Goal: Ask a question

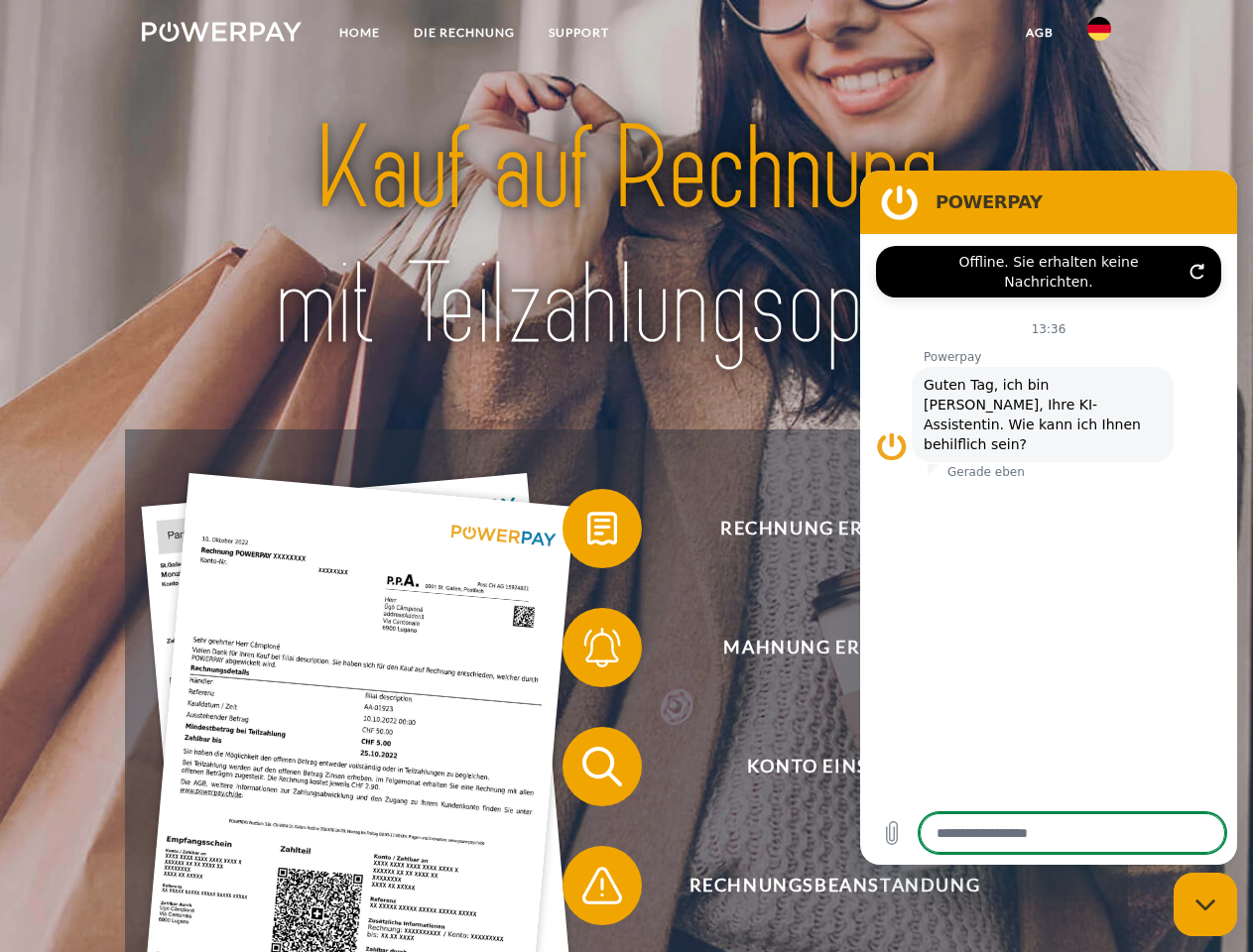
click at [221, 35] on img at bounding box center [221, 32] width 159 height 20
click at [1099, 35] on img at bounding box center [1099, 29] width 24 height 24
click at [1038, 33] on link "agb" at bounding box center [1040, 33] width 62 height 36
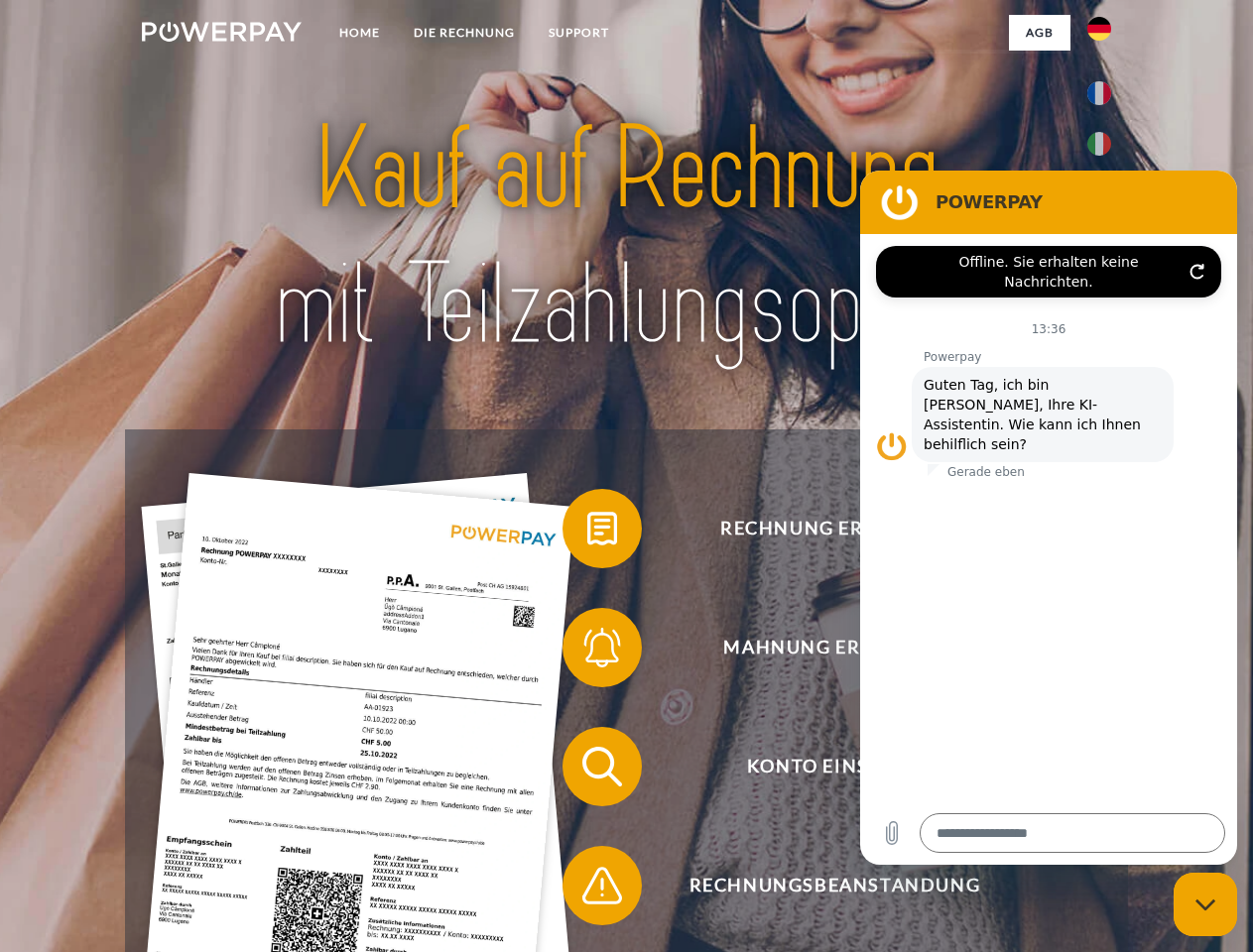
click at [587, 533] on span at bounding box center [573, 529] width 100 height 100
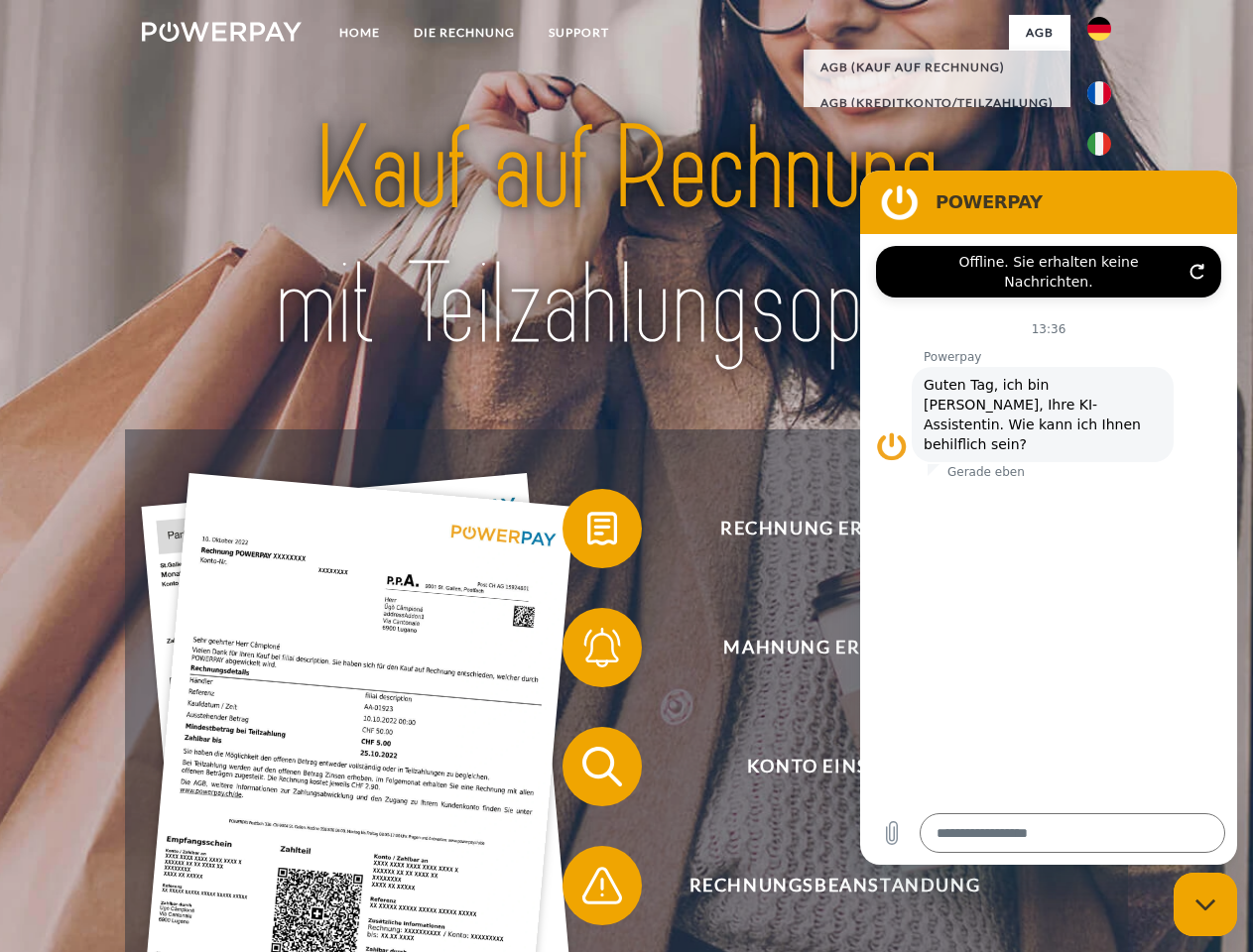
click at [587, 651] on span at bounding box center [573, 647] width 100 height 100
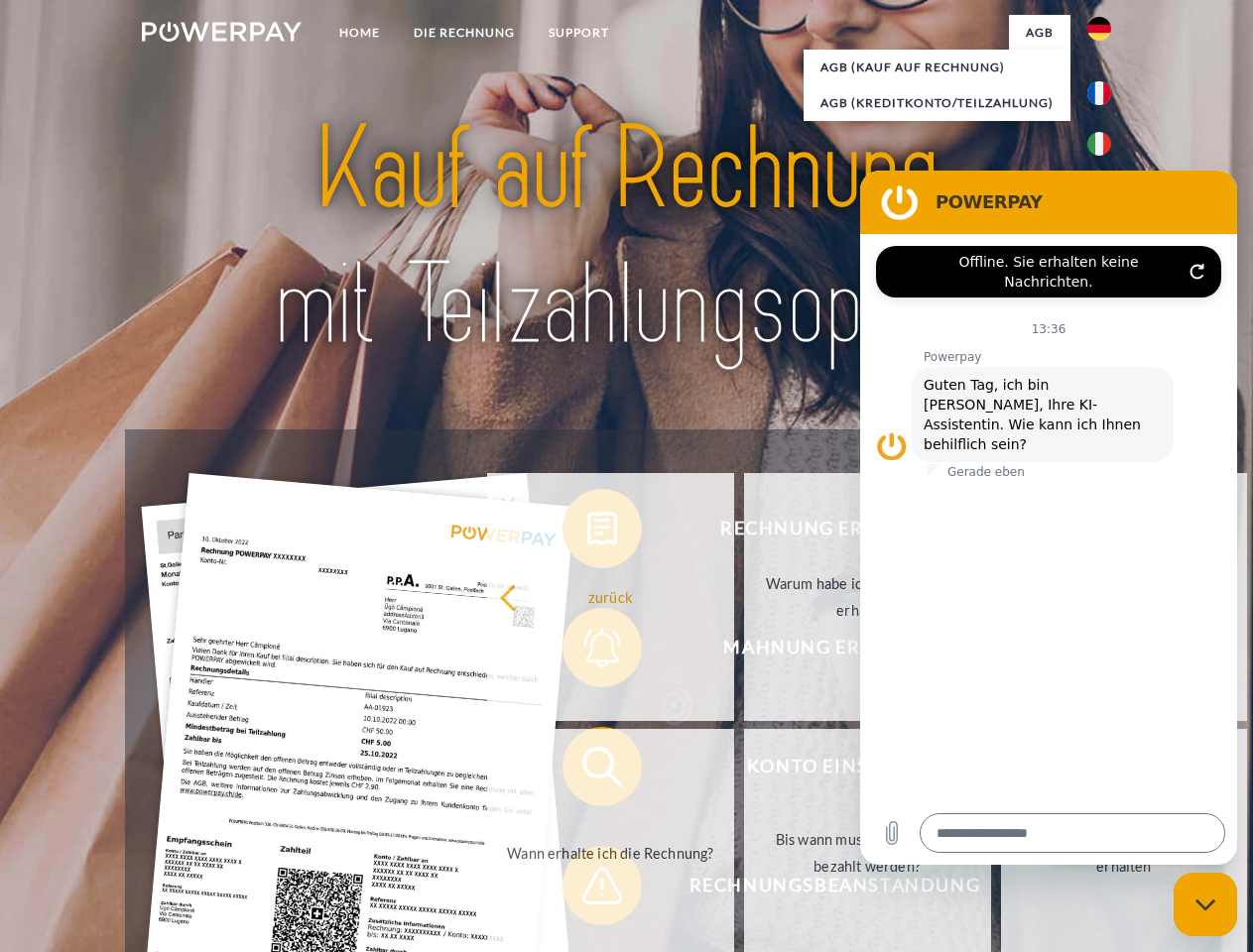
click at [744, 771] on link "Bis wann muss die Rechnung bezahlt werden?" at bounding box center [868, 852] width 247 height 248
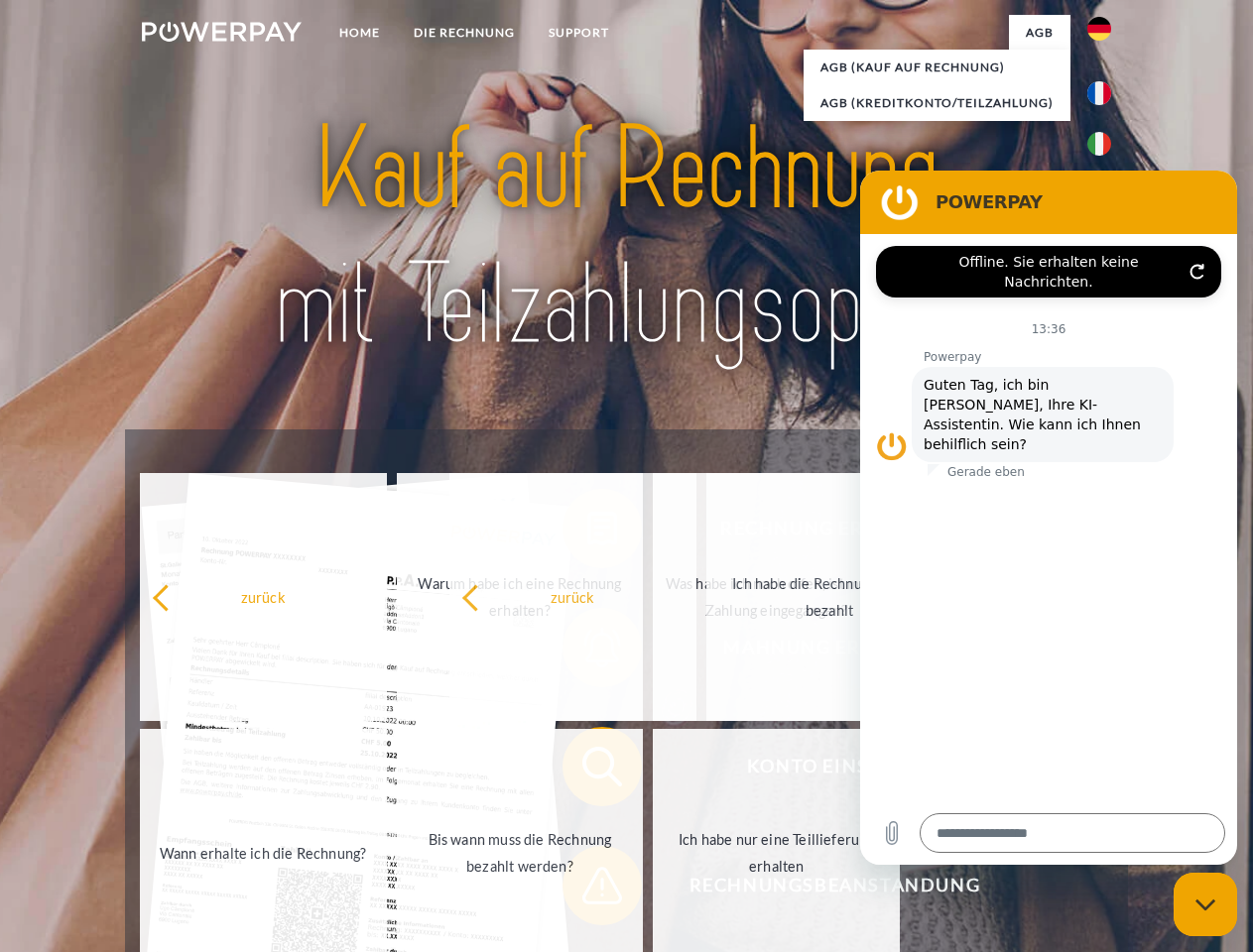
click at [587, 889] on span at bounding box center [573, 885] width 100 height 100
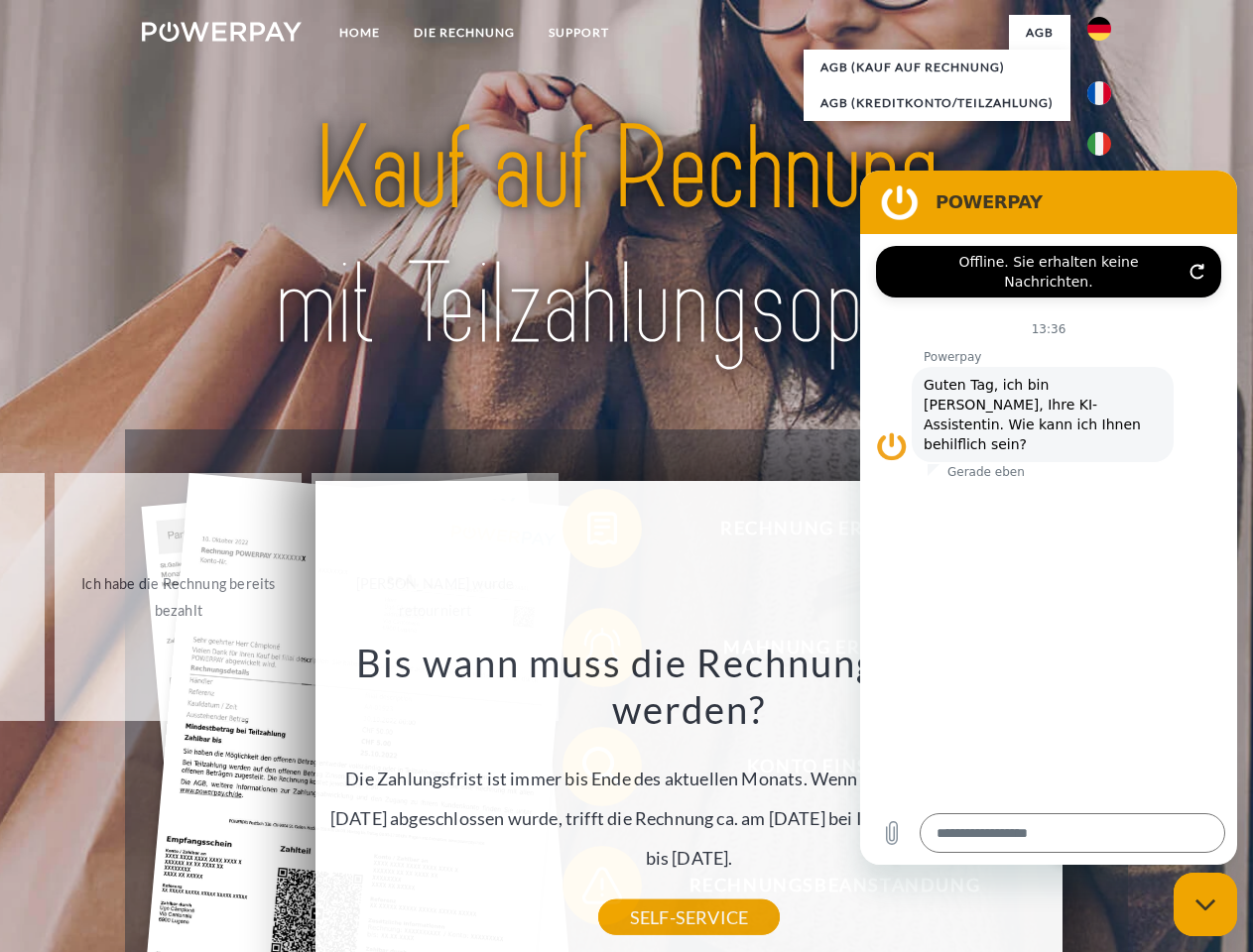
click at [1205, 904] on icon "Messaging-Fenster schließen" at bounding box center [1205, 904] width 21 height 13
type textarea "*"
